Goal: Navigation & Orientation: Find specific page/section

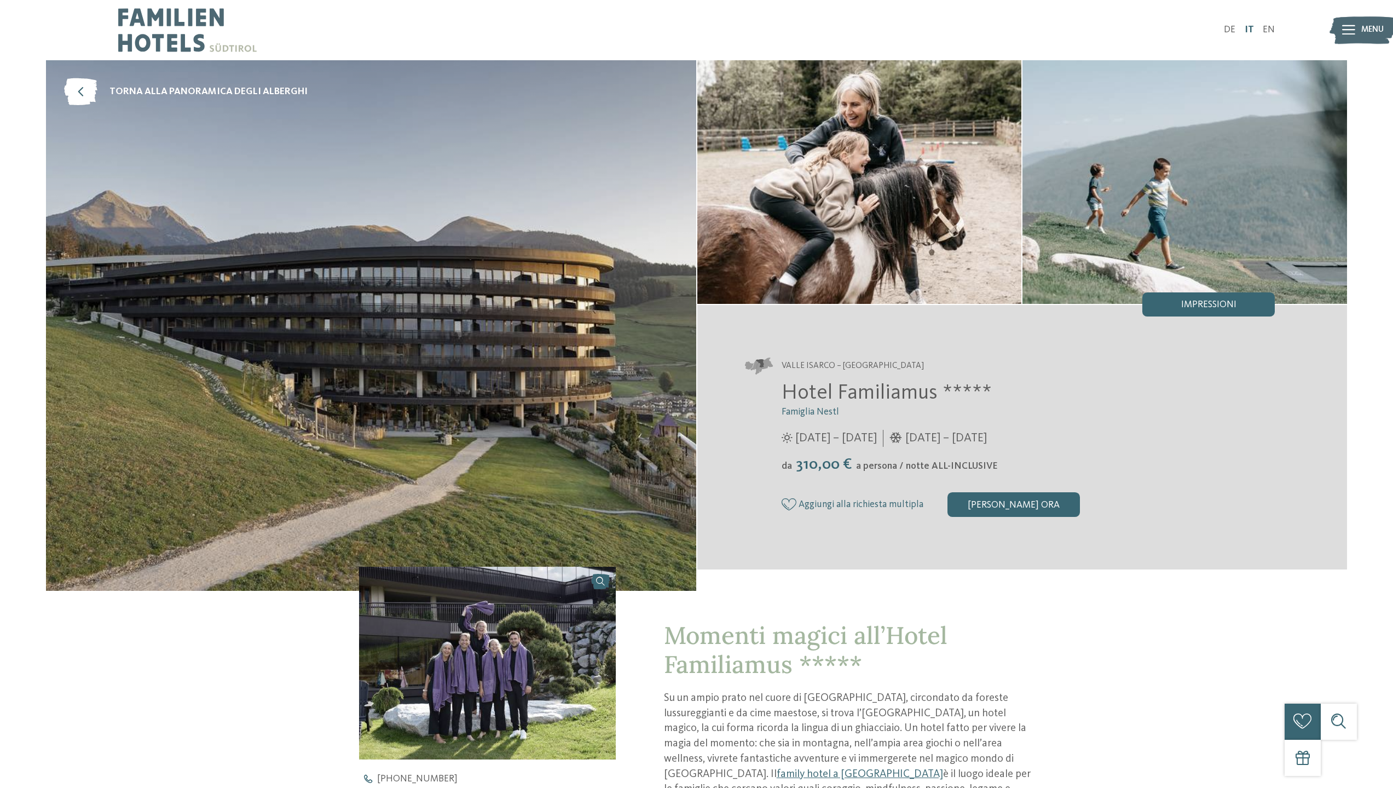
click at [1185, 29] on link "IT" at bounding box center [1248, 29] width 9 height 9
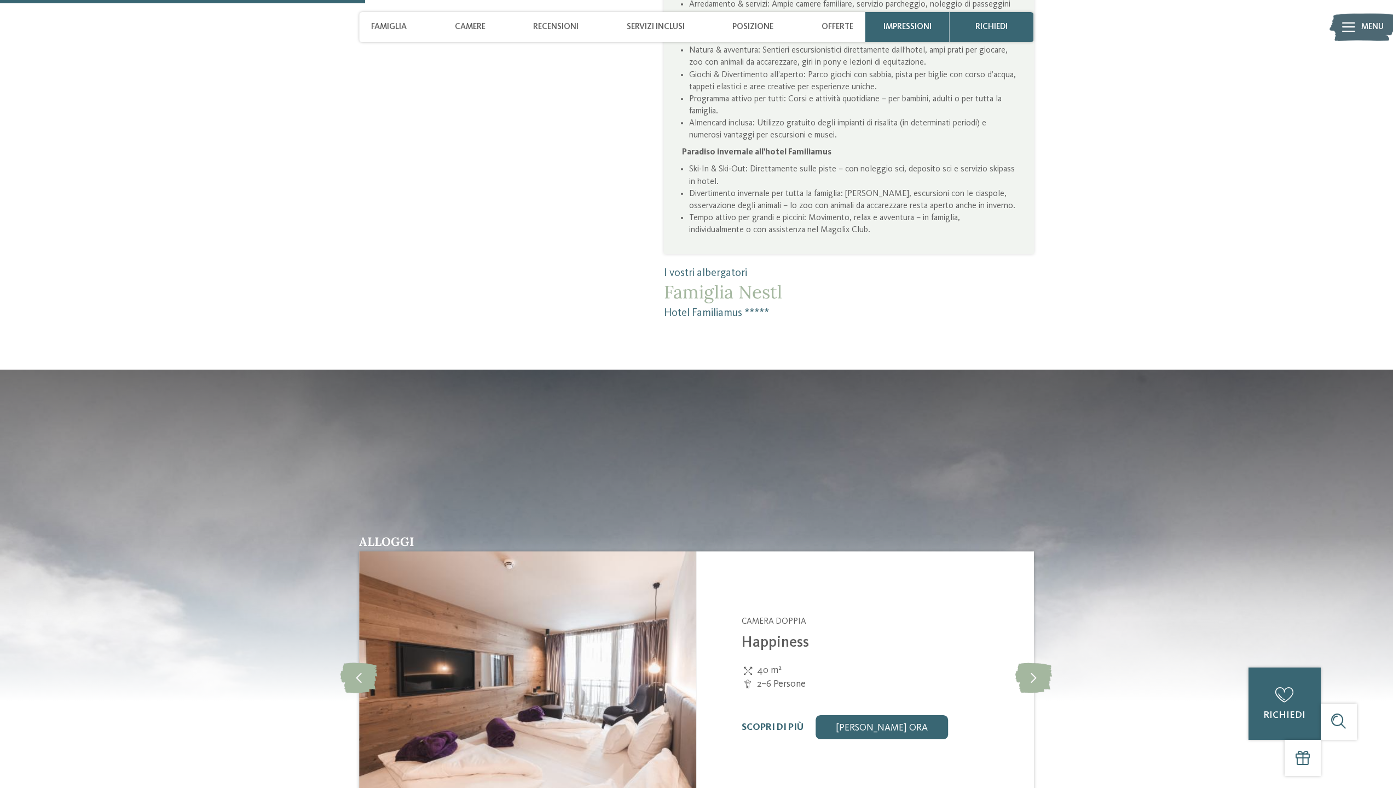
scroll to position [1204, 0]
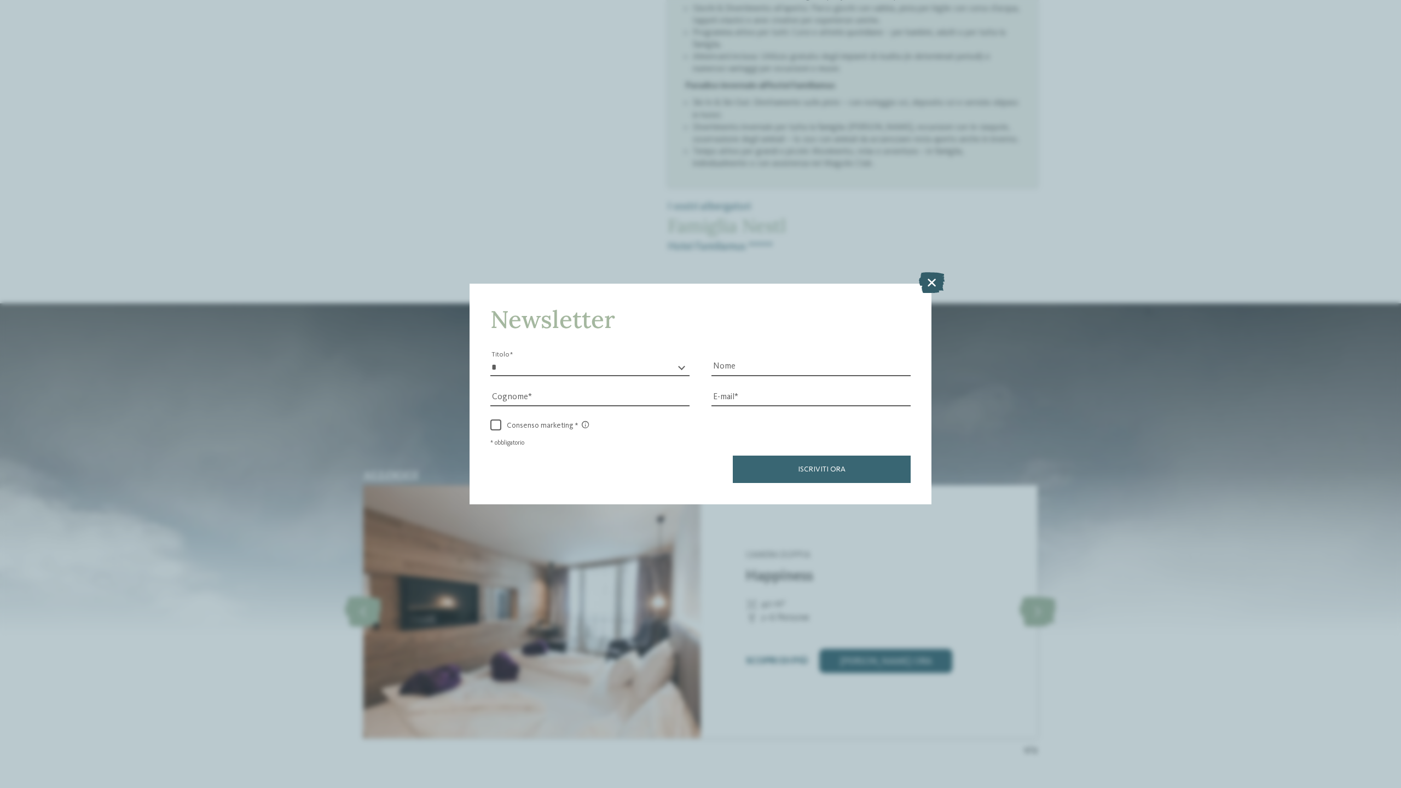
click at [933, 282] on icon at bounding box center [932, 282] width 26 height 21
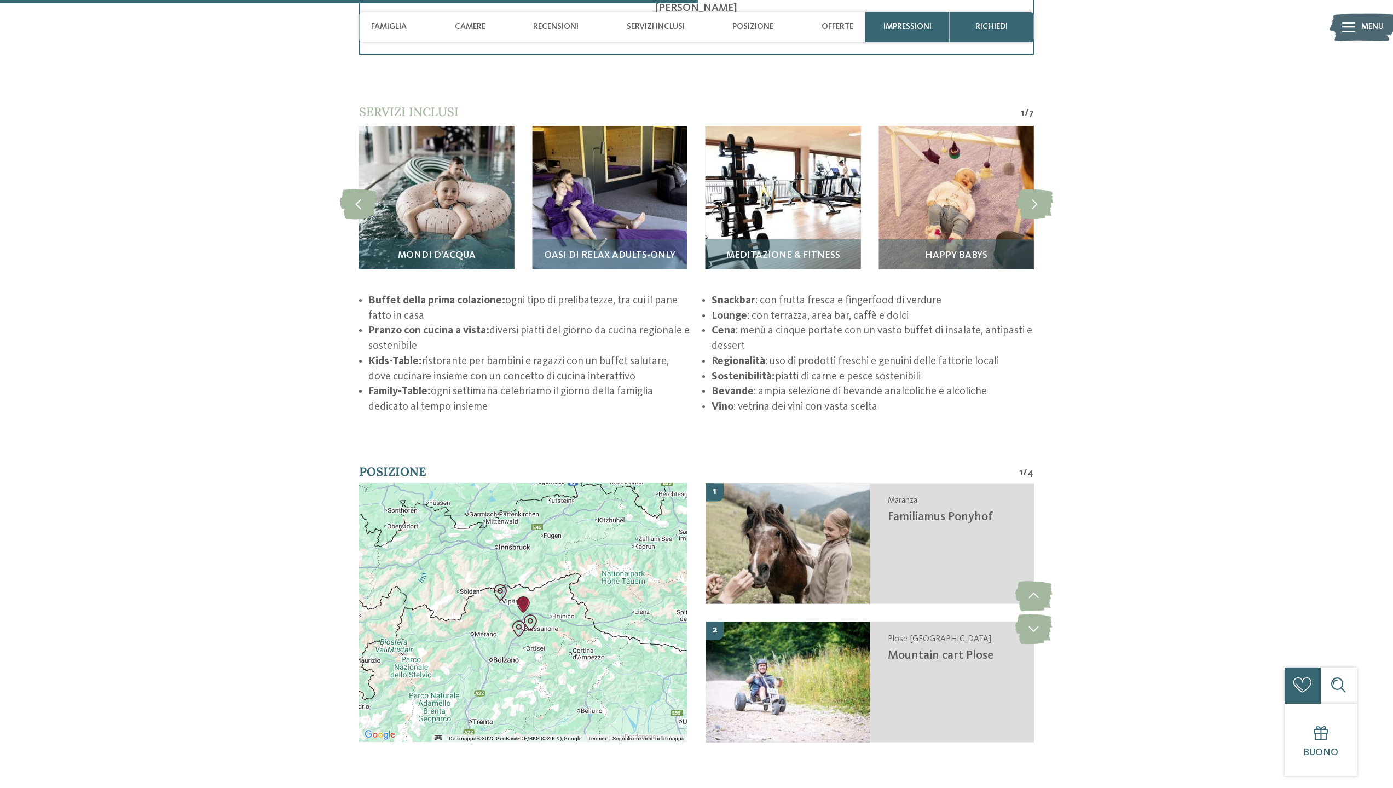
scroll to position [2189, 0]
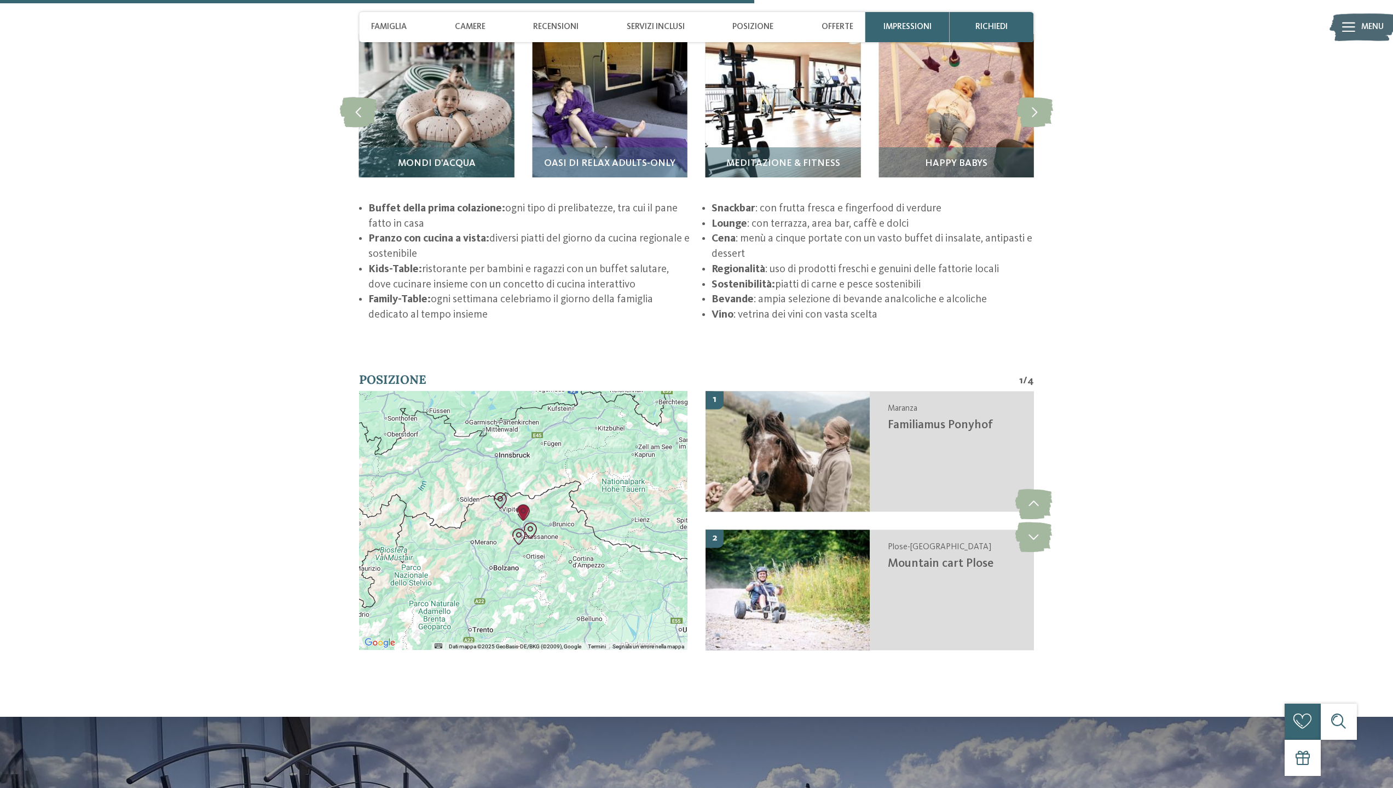
click at [523, 520] on img "Familiamus Ponyhof" at bounding box center [523, 512] width 16 height 16
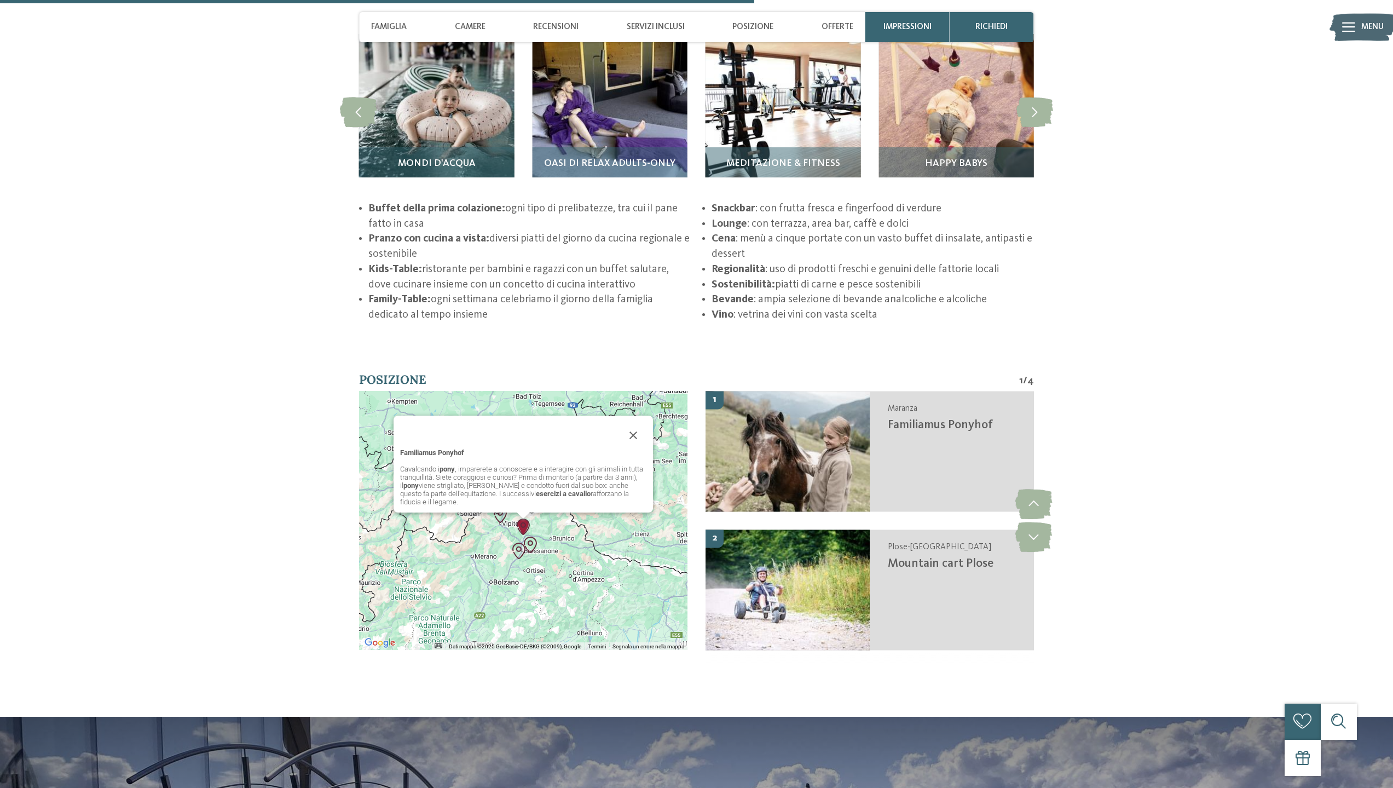
click at [542, 530] on div "Familiamus Ponyhof Cavalcando i pony , imparerete a conoscere e a interagire co…" at bounding box center [523, 520] width 328 height 259
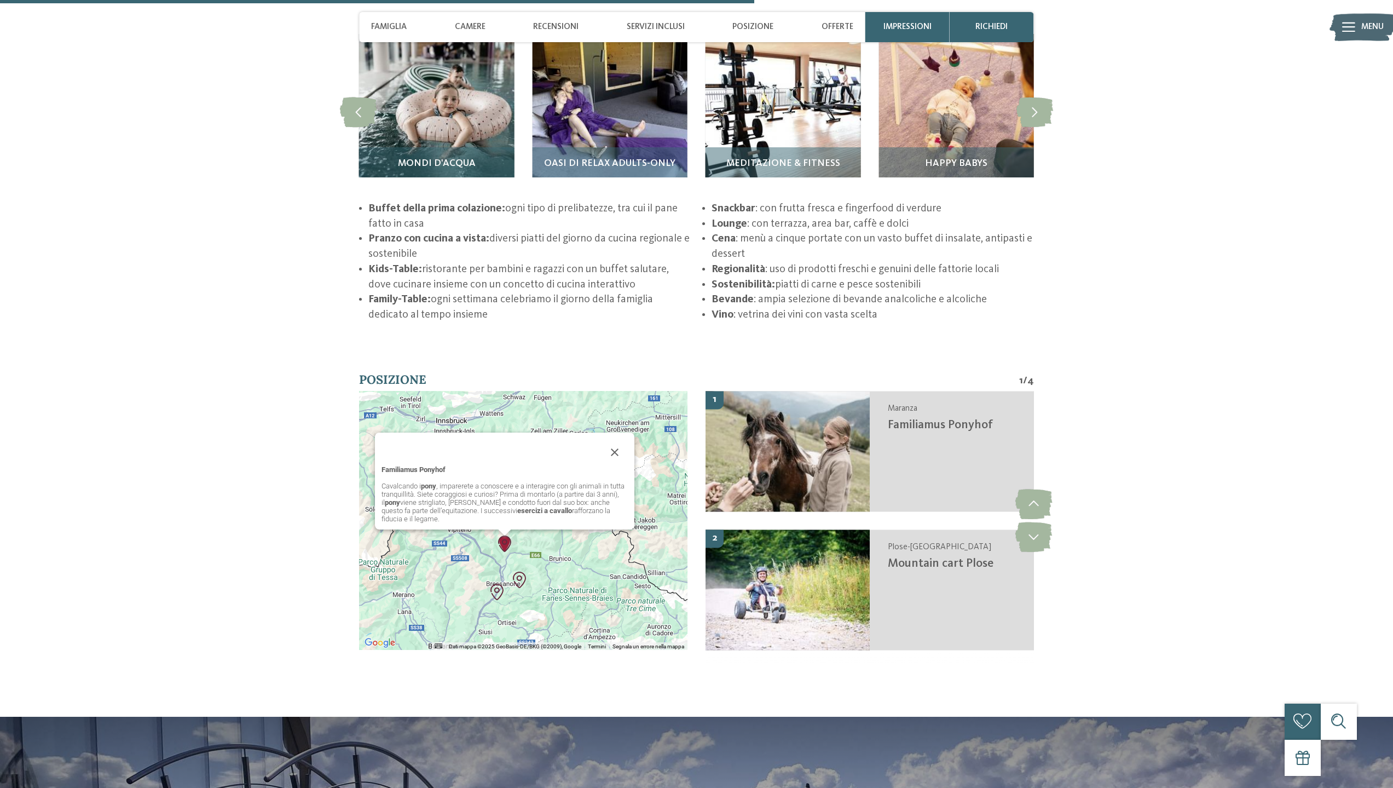
click at [559, 569] on div "Familiamus Ponyhof Cavalcando i pony , imparerete a conoscere e a interagire co…" at bounding box center [523, 520] width 328 height 259
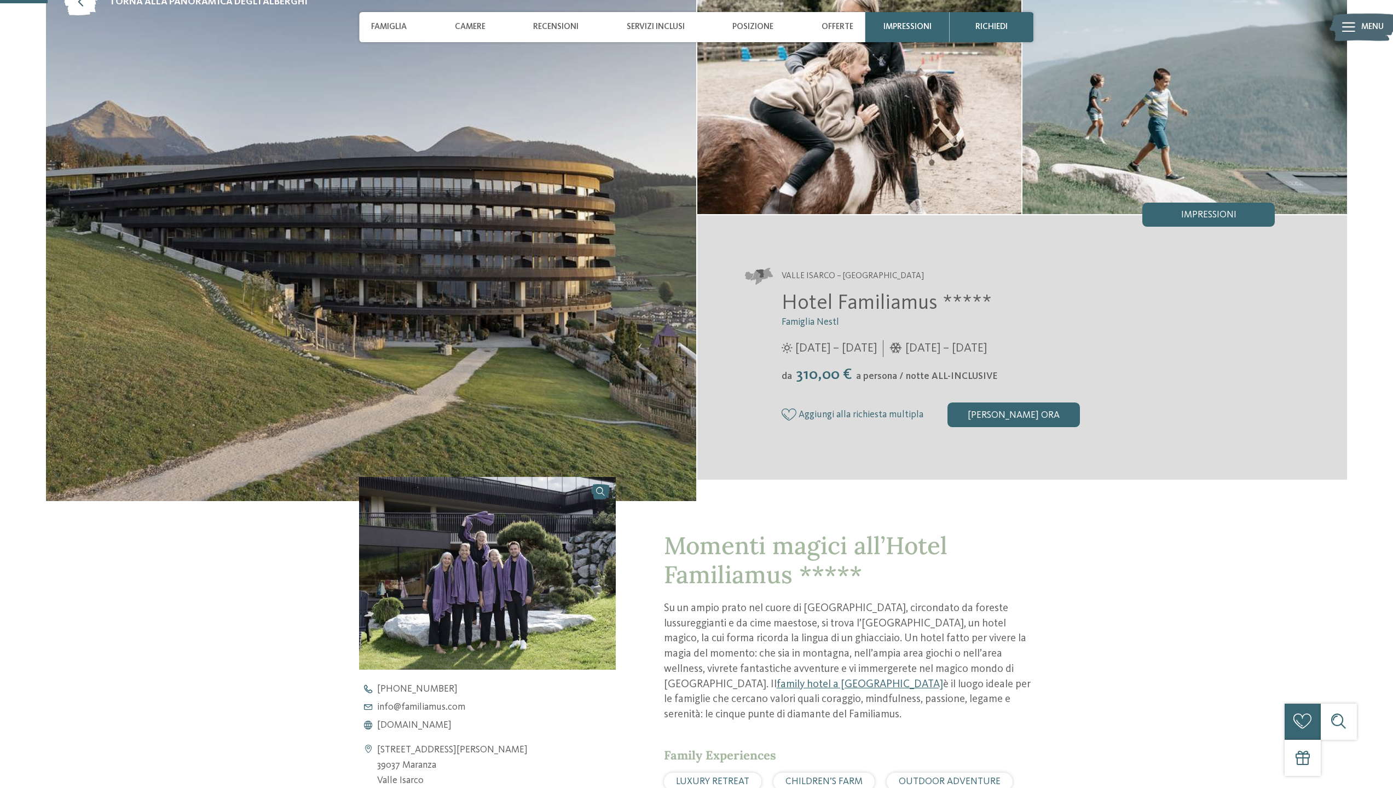
scroll to position [0, 0]
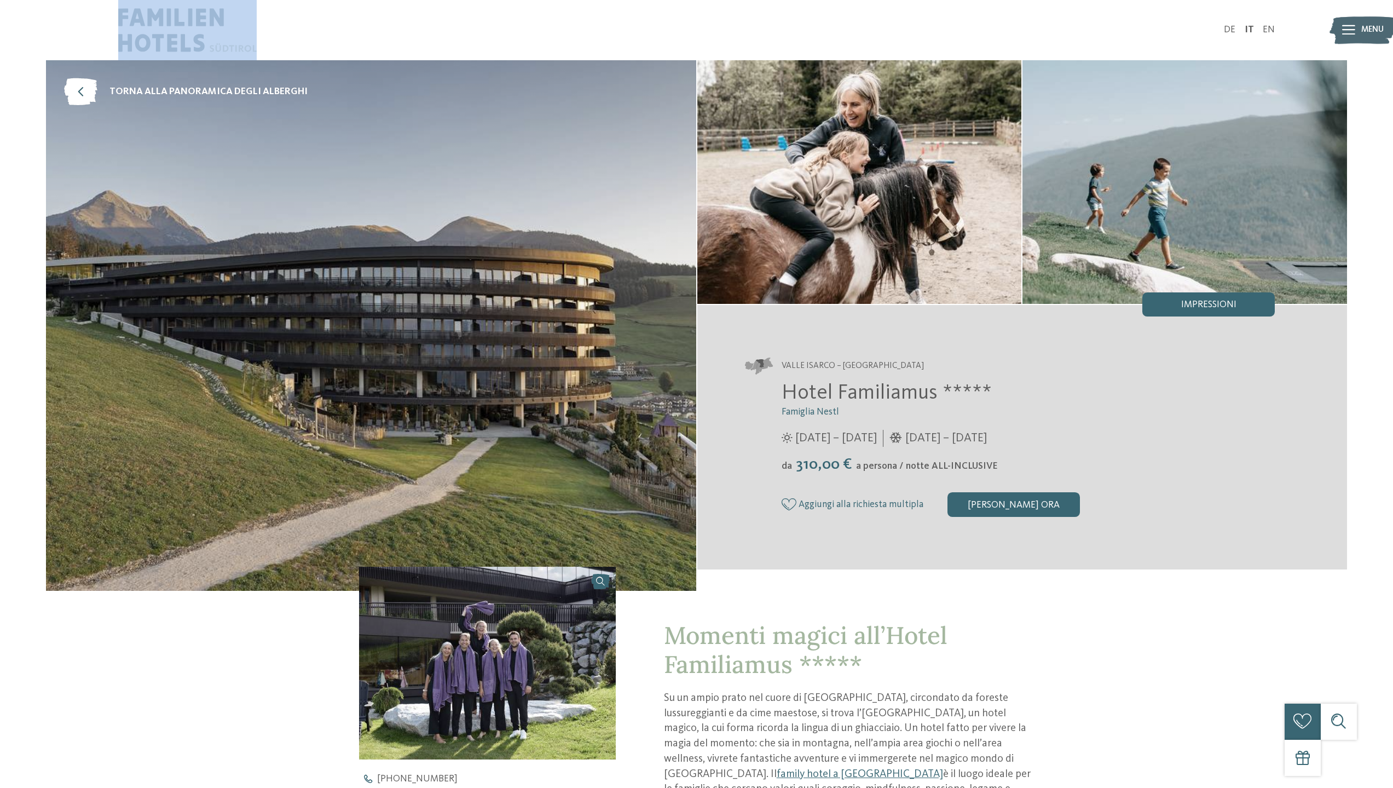
drag, startPoint x: 115, startPoint y: 11, endPoint x: 215, endPoint y: 44, distance: 104.2
click at [215, 44] on div "DE IT EN" at bounding box center [696, 30] width 1301 height 60
copy link
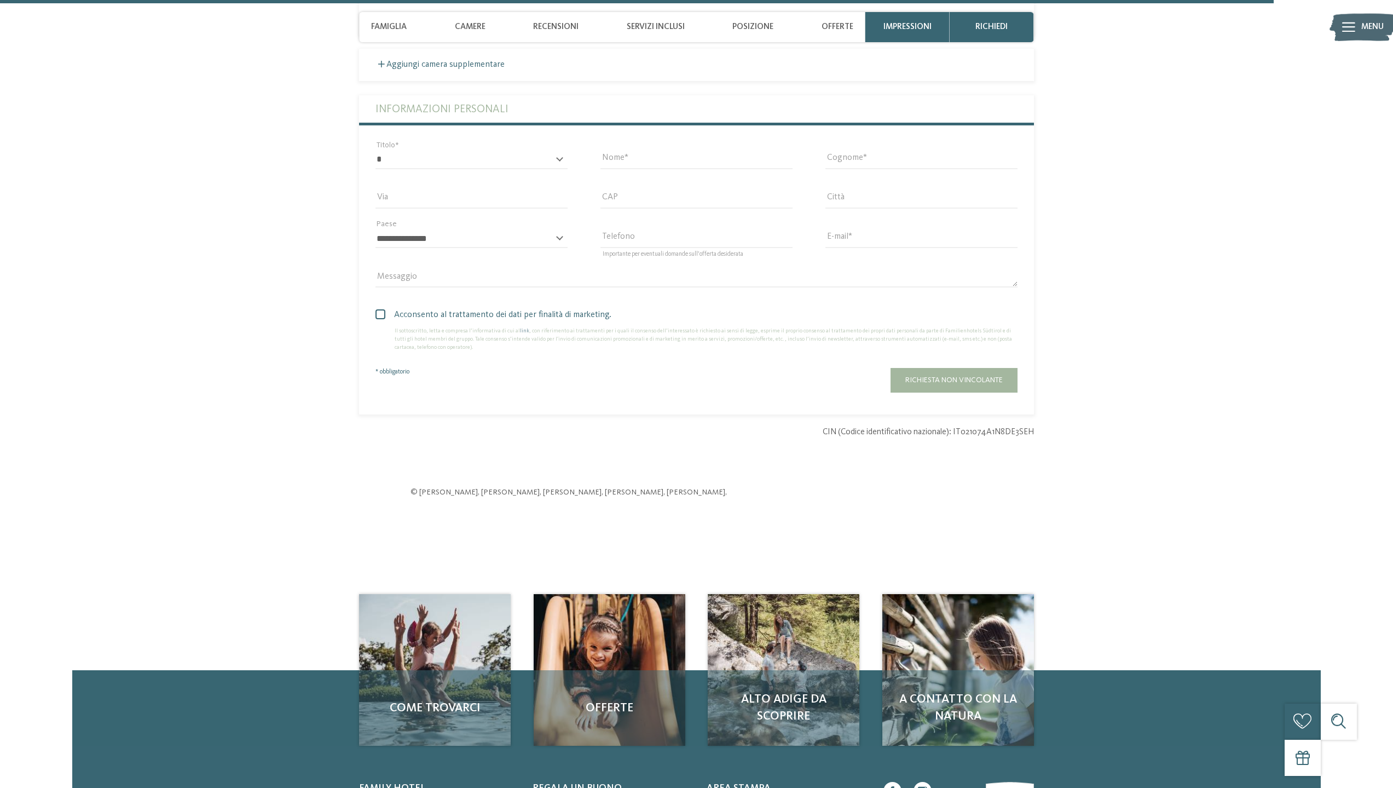
scroll to position [4069, 0]
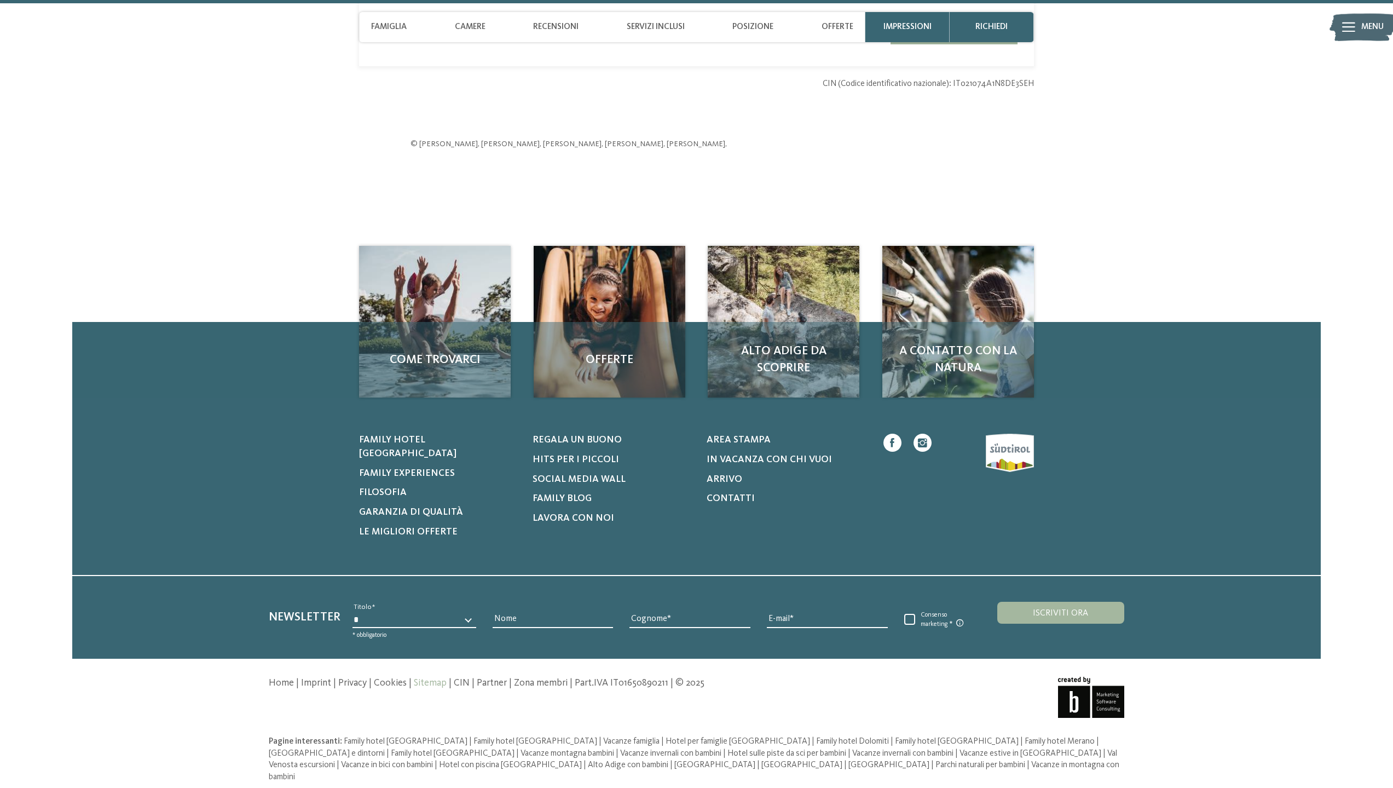
click at [429, 681] on link "Sitemap" at bounding box center [430, 682] width 33 height 9
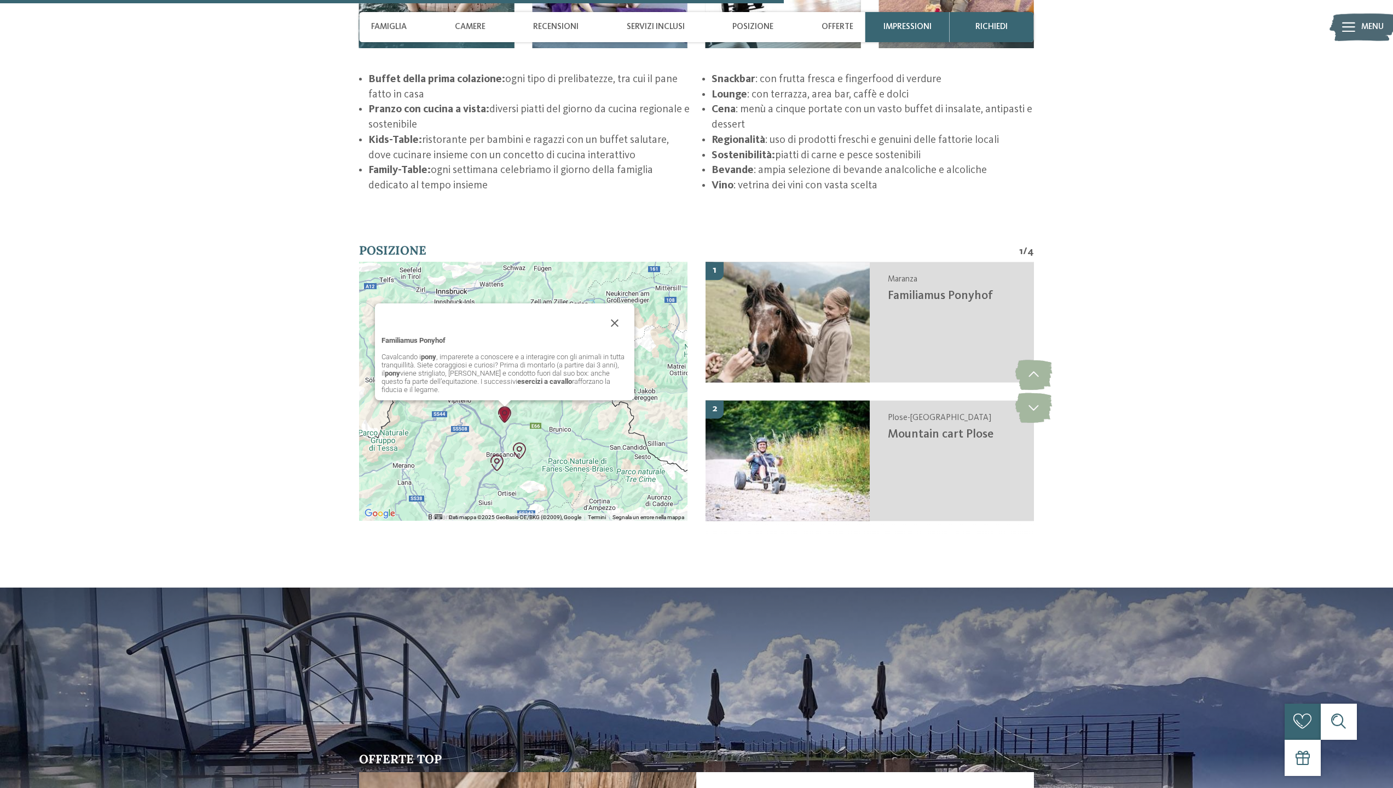
scroll to position [2099, 0]
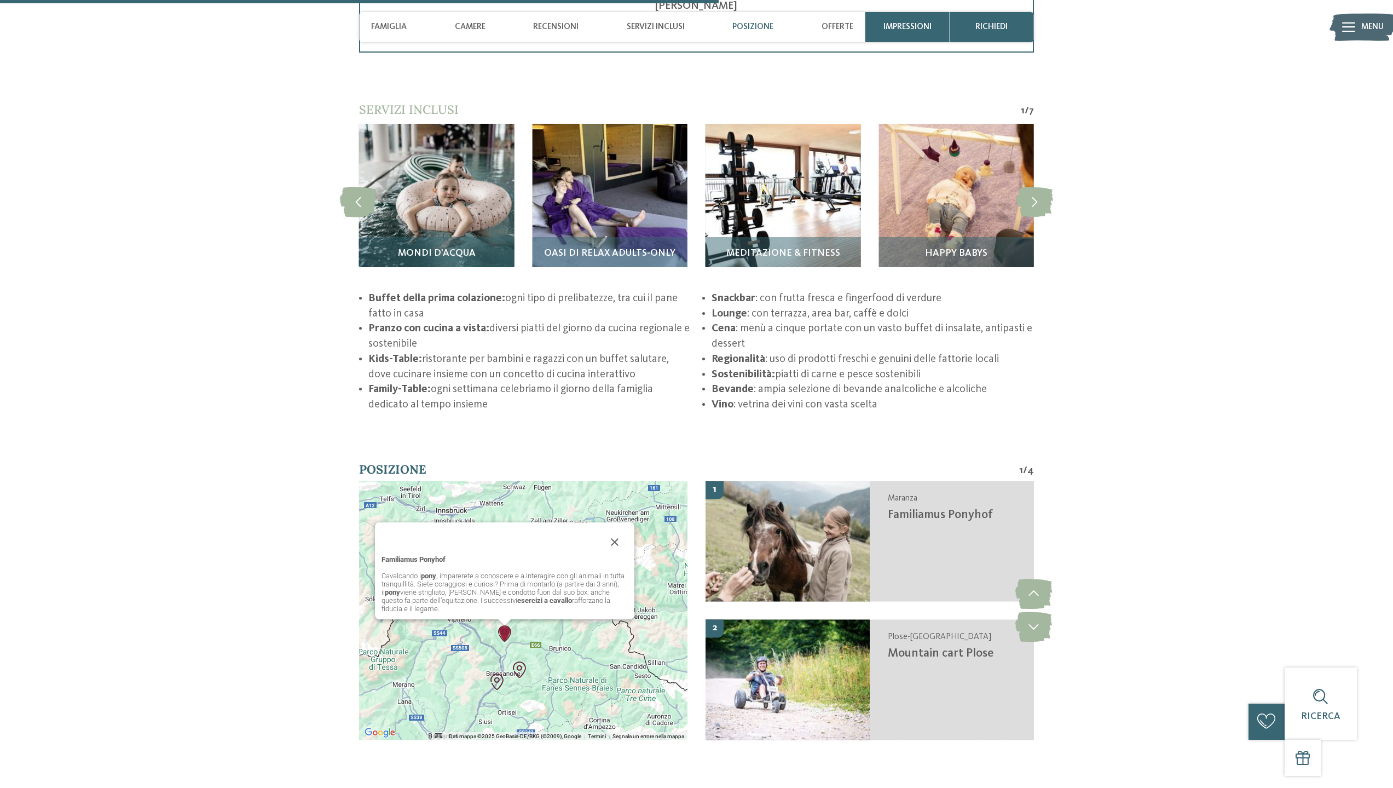
click at [750, 21] on div "Posizione" at bounding box center [752, 27] width 53 height 30
click at [752, 22] on span "Posizione" at bounding box center [752, 27] width 41 height 10
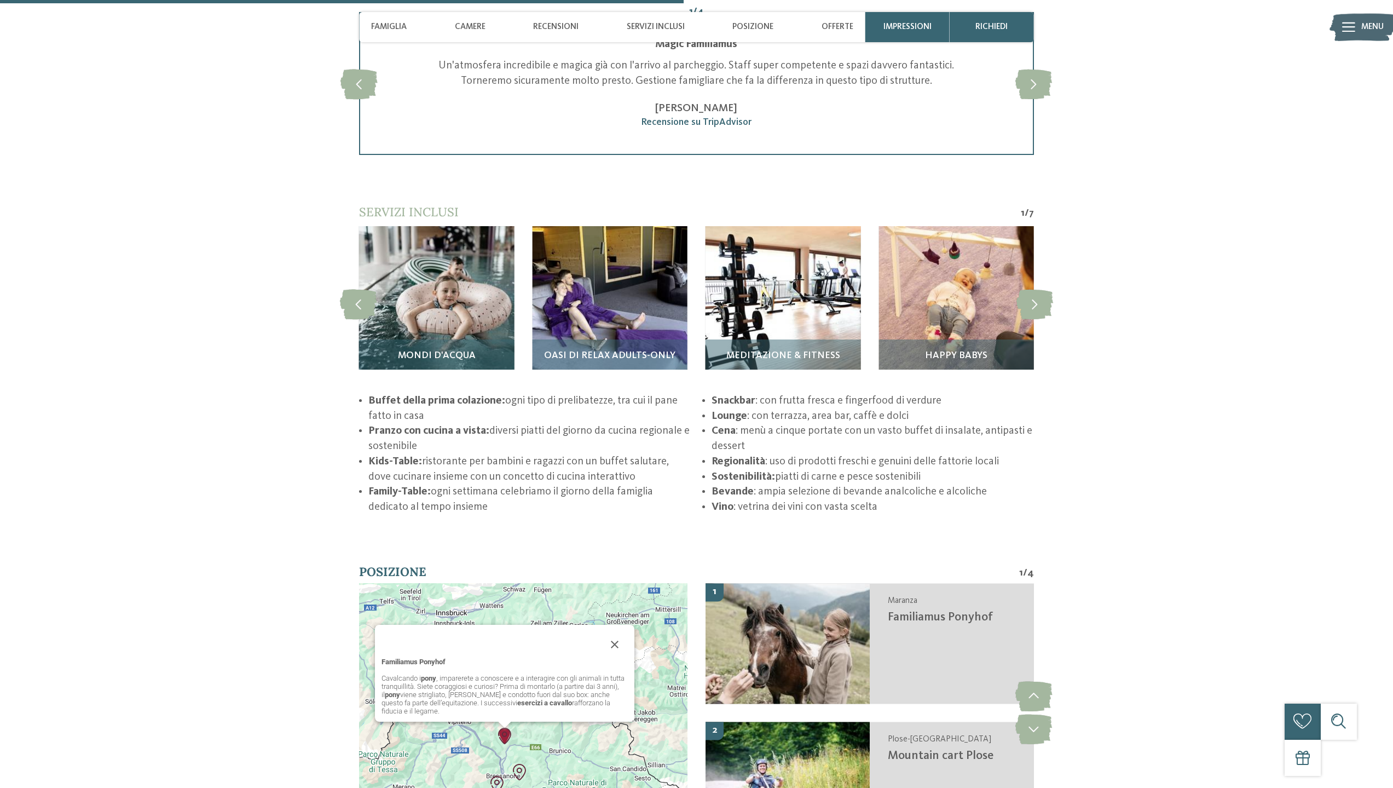
scroll to position [1880, 0]
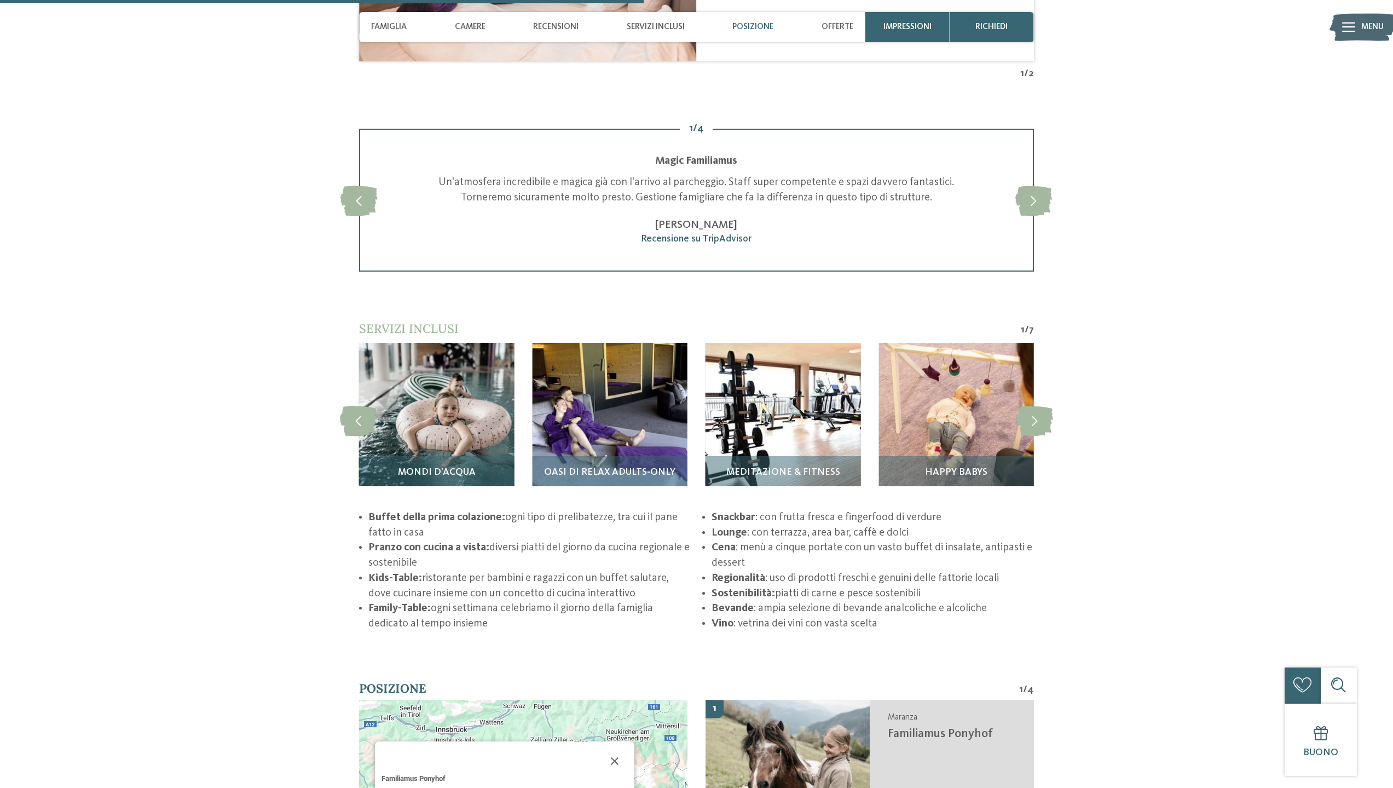
click at [755, 30] on span "Posizione" at bounding box center [752, 27] width 41 height 10
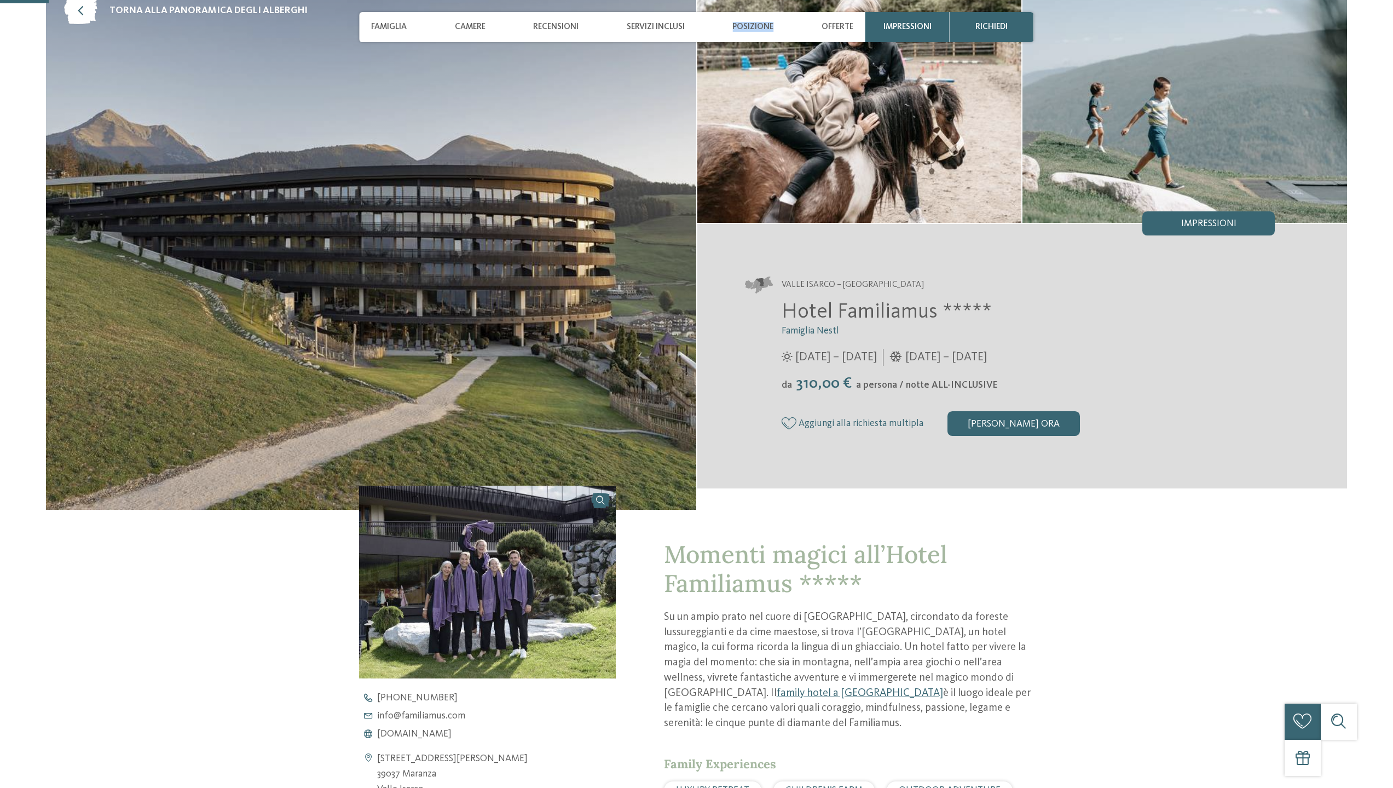
scroll to position [164, 0]
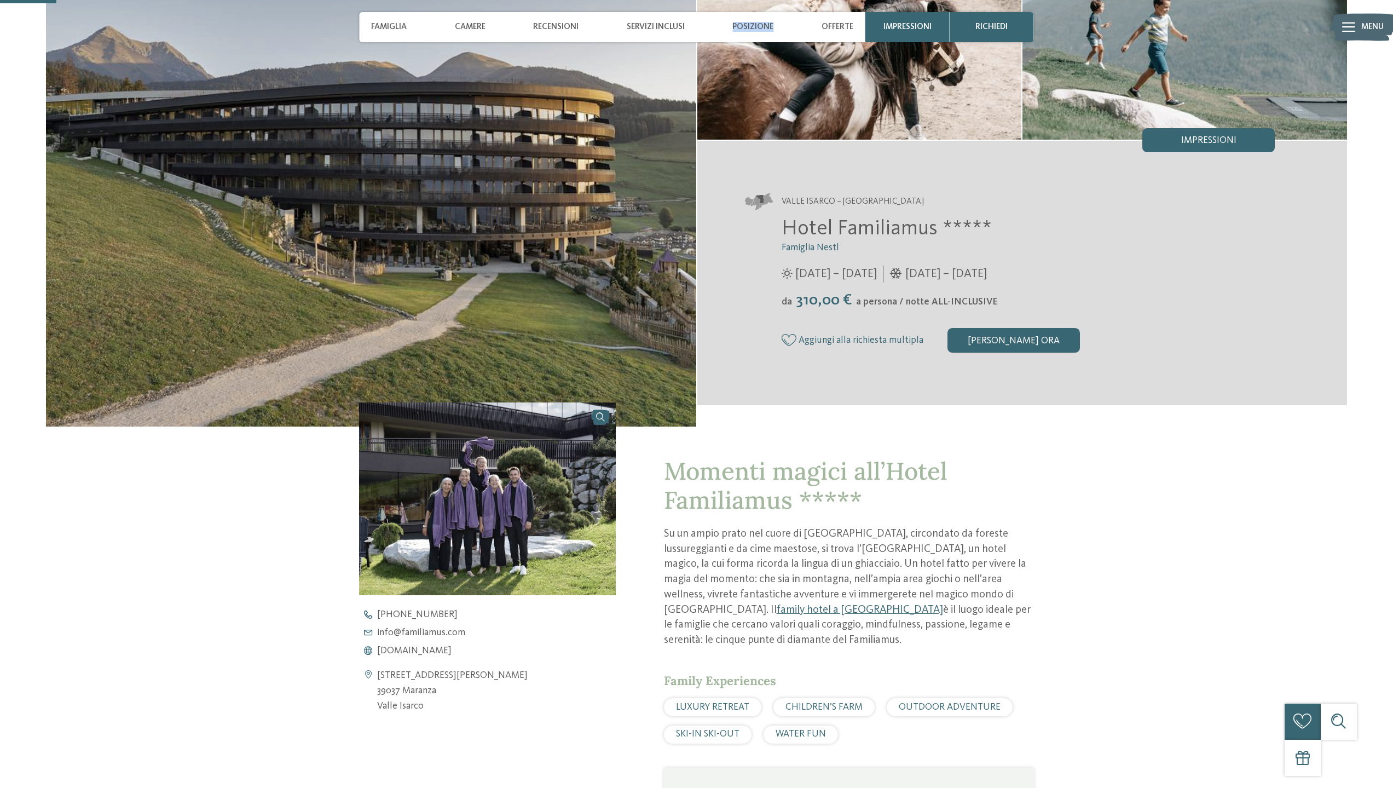
click at [759, 24] on span "Posizione" at bounding box center [752, 27] width 41 height 10
click at [657, 24] on span "Servizi inclusi" at bounding box center [656, 27] width 58 height 10
drag, startPoint x: 566, startPoint y: 30, endPoint x: 480, endPoint y: 32, distance: 86.5
click at [565, 30] on span "Recensioni" at bounding box center [555, 27] width 45 height 10
drag, startPoint x: 460, startPoint y: 34, endPoint x: 400, endPoint y: 30, distance: 60.4
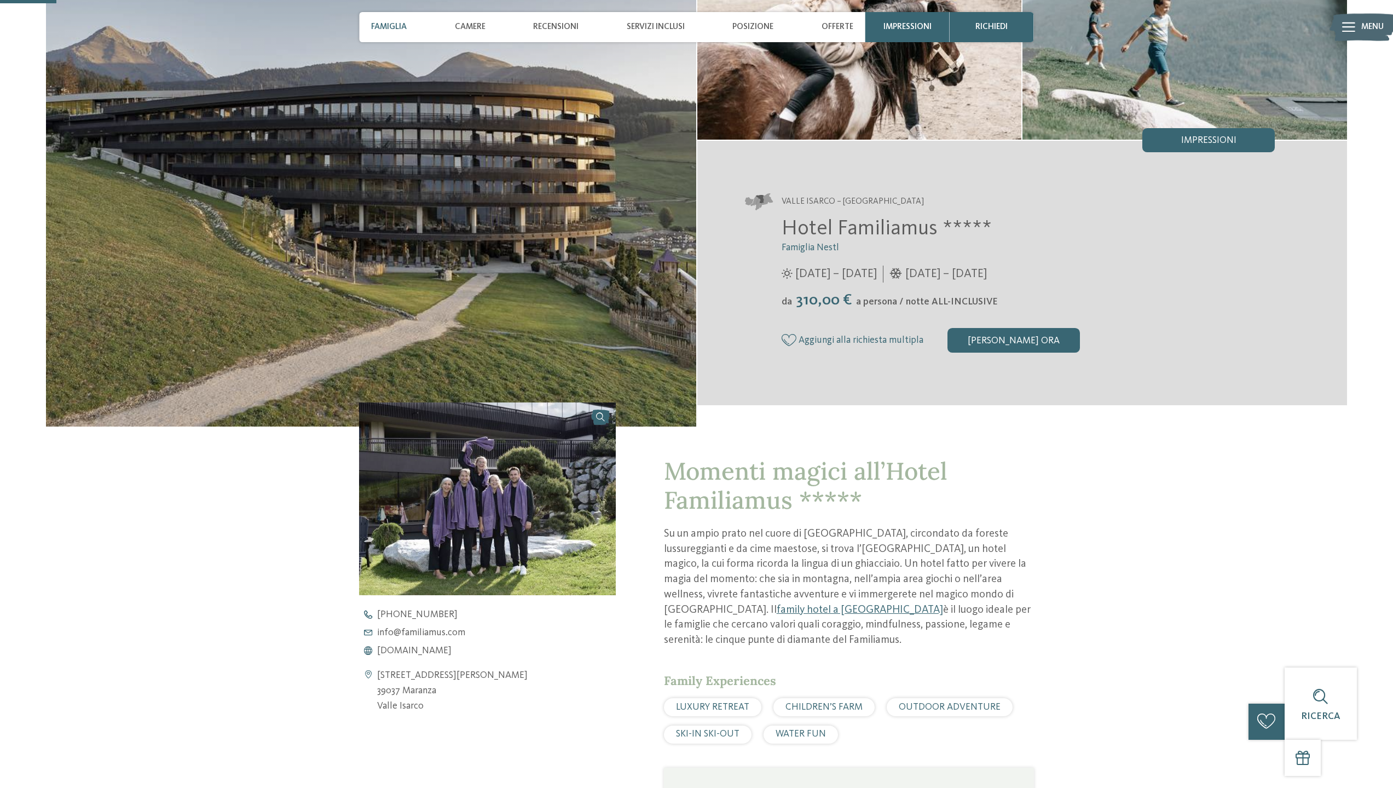
click at [454, 34] on div "Camere" at bounding box center [470, 27] width 43 height 30
click at [396, 29] on span "Famiglia" at bounding box center [389, 27] width 36 height 10
click at [746, 23] on span "Posizione" at bounding box center [752, 27] width 41 height 10
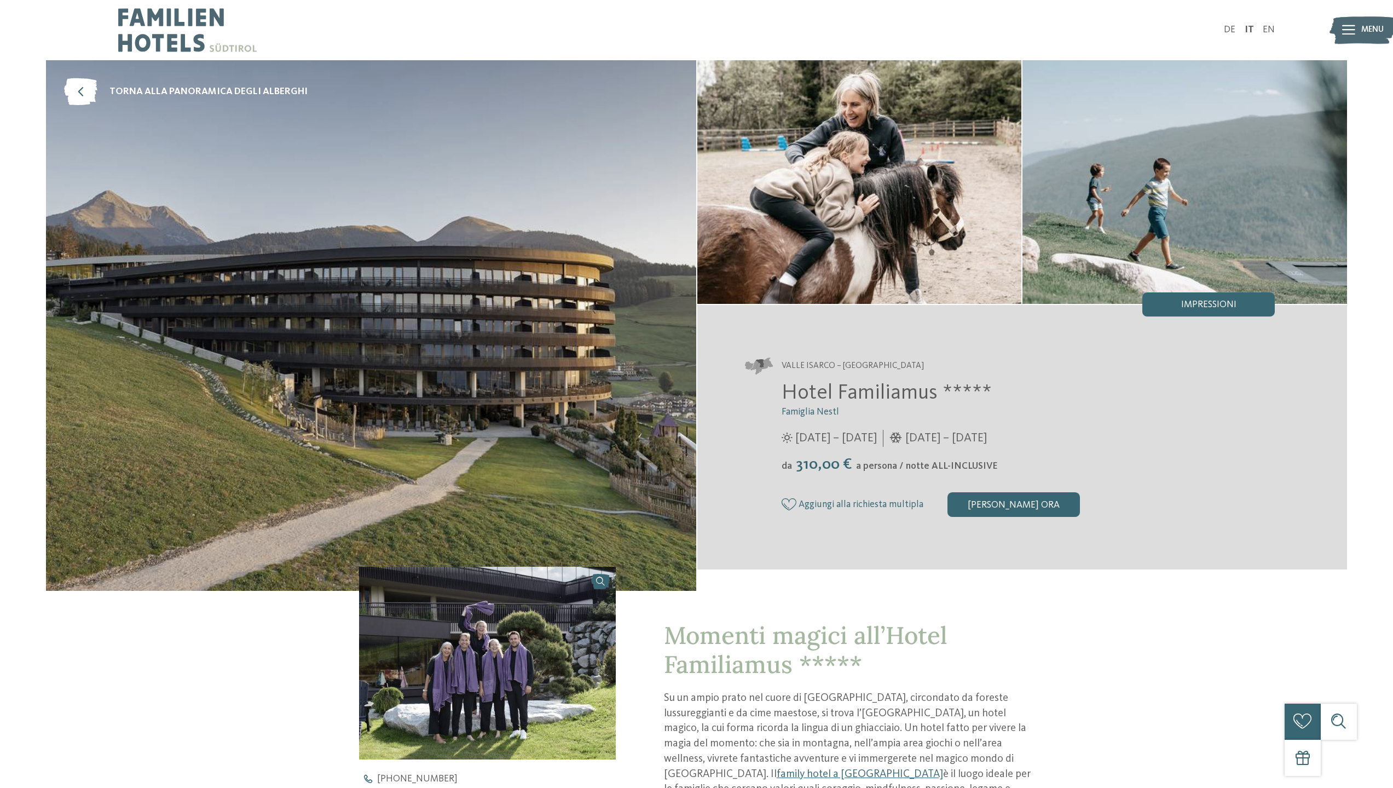
click at [163, 24] on img at bounding box center [187, 30] width 138 height 60
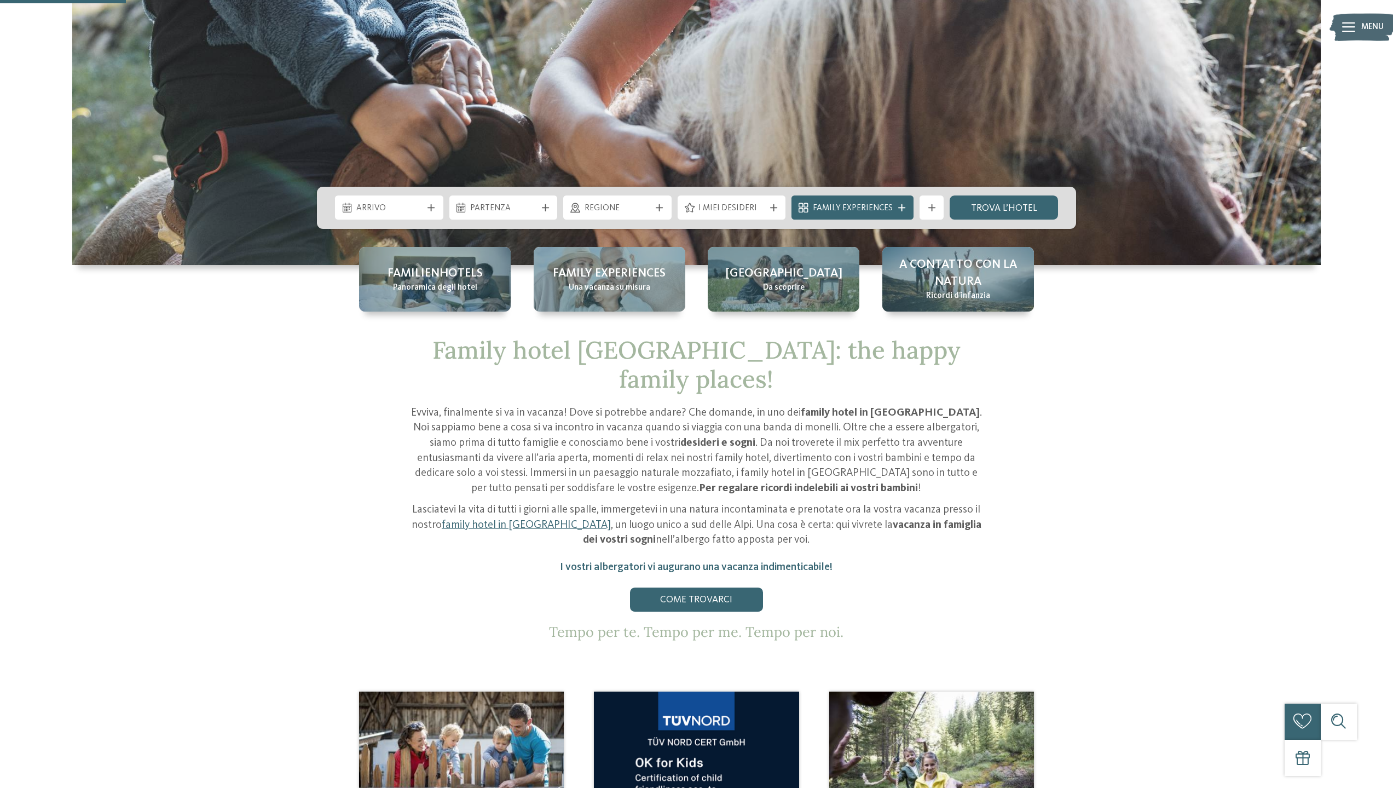
scroll to position [657, 0]
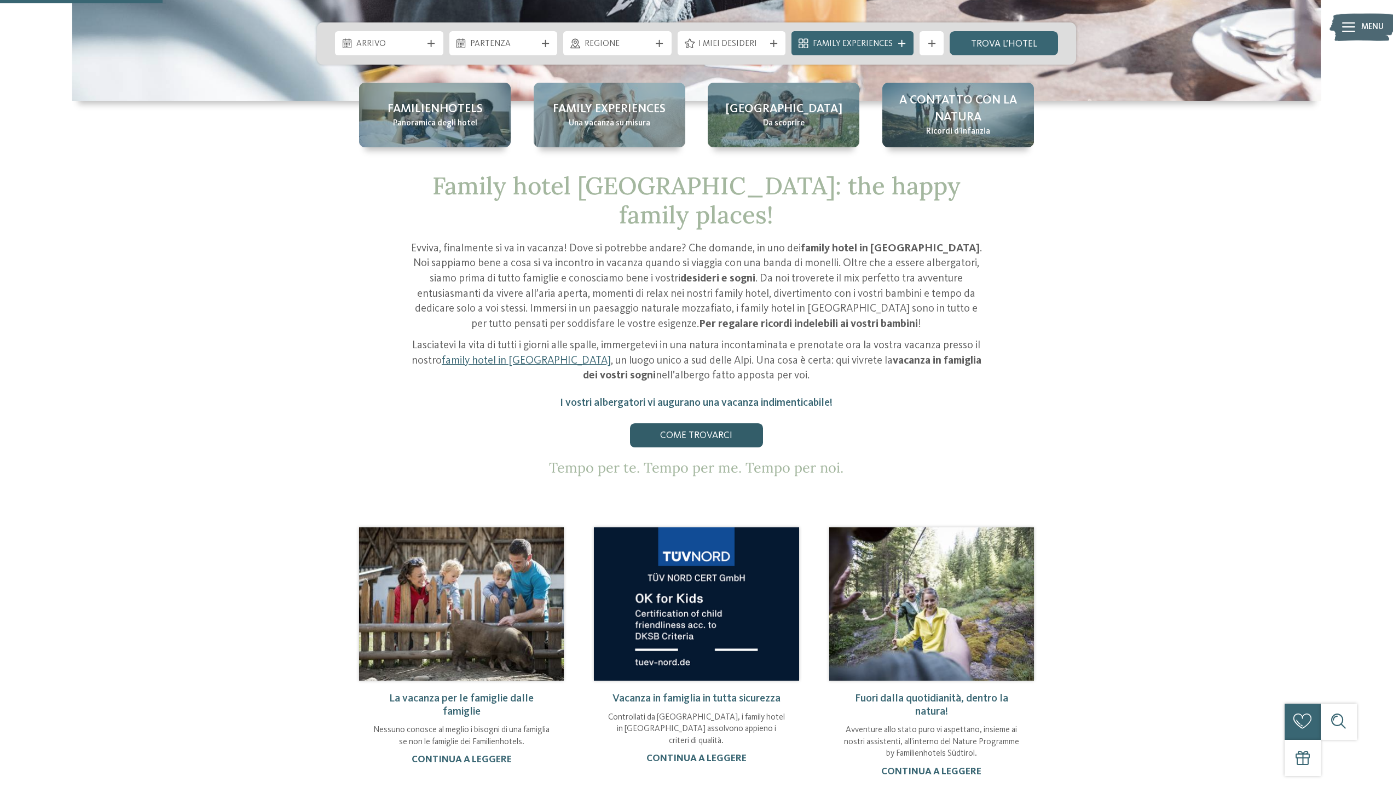
click at [707, 423] on link "Come trovarci" at bounding box center [696, 435] width 132 height 24
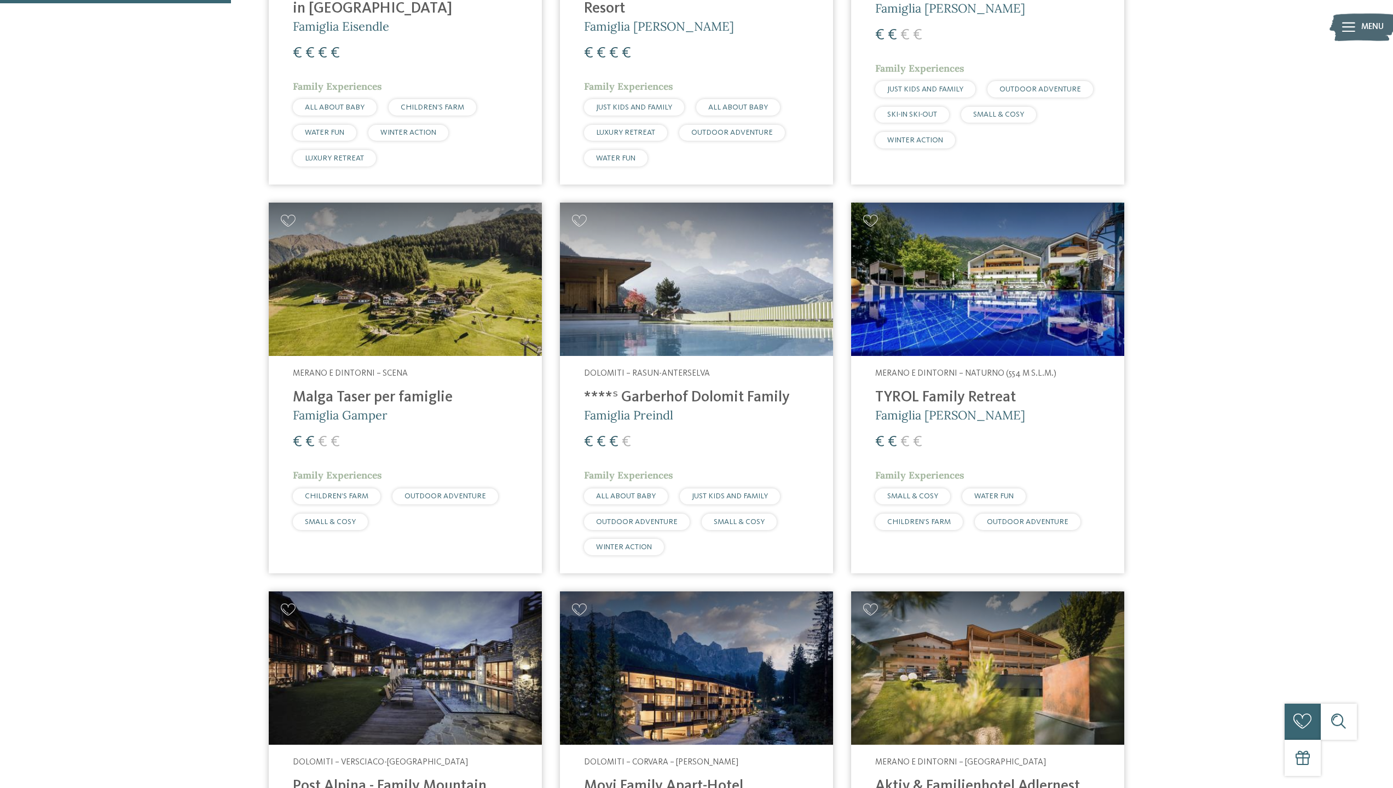
scroll to position [493, 0]
